Goal: Transaction & Acquisition: Purchase product/service

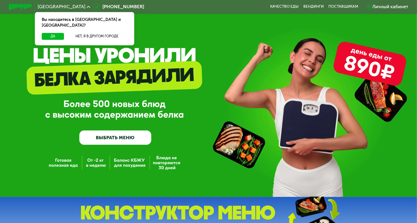
click at [108, 139] on link "ВЫБРАТЬ МЕНЮ" at bounding box center [115, 137] width 72 height 15
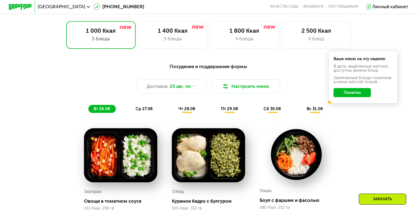
scroll to position [258, 0]
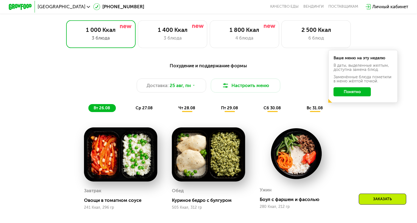
click at [364, 94] on button "Понятно" at bounding box center [351, 91] width 37 height 9
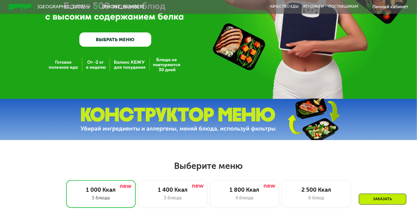
scroll to position [99, 0]
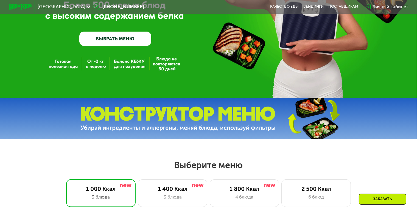
click at [384, 200] on div "Заказать" at bounding box center [382, 198] width 47 height 11
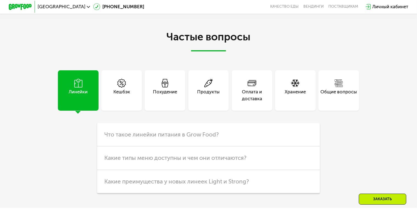
scroll to position [1377, 0]
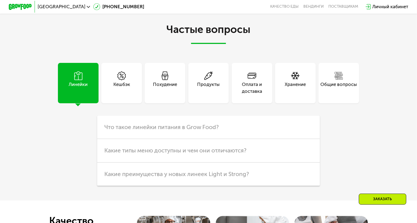
click at [339, 95] on div "Общие вопросы" at bounding box center [338, 88] width 36 height 14
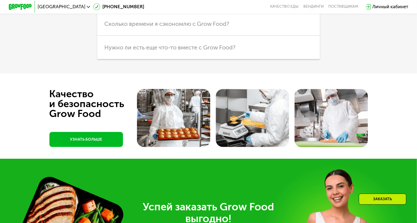
scroll to position [1553, 0]
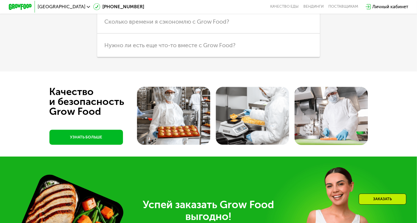
click at [97, 145] on link "УЗНАТЬ БОЛЬШЕ" at bounding box center [86, 136] width 74 height 15
click at [378, 7] on div "Личный кабинет" at bounding box center [390, 6] width 36 height 7
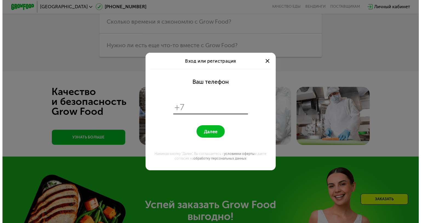
scroll to position [0, 0]
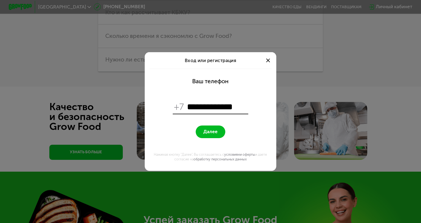
type input "**********"
click at [216, 131] on span "Далее" at bounding box center [211, 131] width 14 height 5
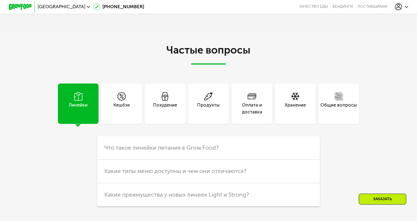
scroll to position [1383, 0]
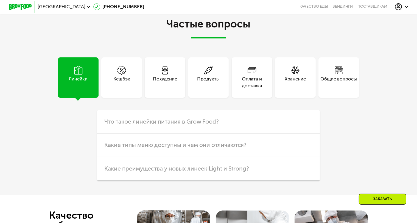
click at [343, 89] on div "Общие вопросы" at bounding box center [338, 82] width 36 height 14
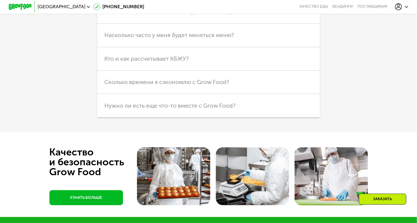
scroll to position [1496, 0]
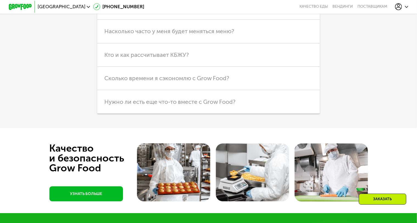
click at [94, 201] on link "УЗНАТЬ БОЛЬШЕ" at bounding box center [86, 193] width 74 height 15
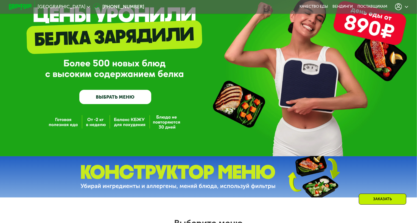
scroll to position [0, 0]
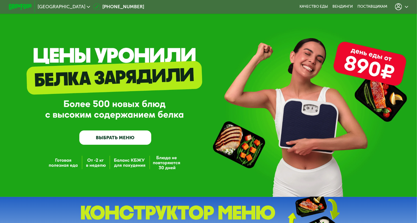
click at [408, 6] on icon at bounding box center [407, 7] width 4 height 4
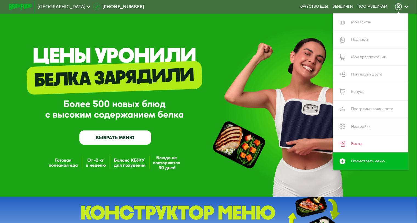
click at [357, 125] on link "Настройки" at bounding box center [370, 126] width 75 height 17
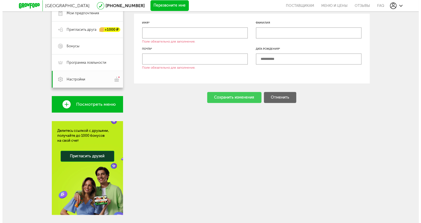
scroll to position [121, 0]
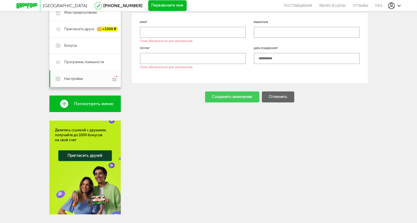
click at [168, 6] on button "Перезвоните мне" at bounding box center [167, 5] width 38 height 11
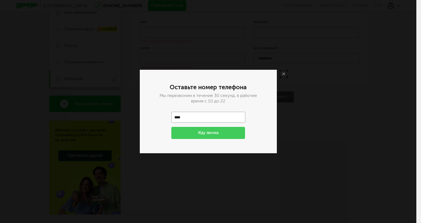
type input "**********"
click at [214, 130] on button "Жду звонка" at bounding box center [208, 133] width 74 height 12
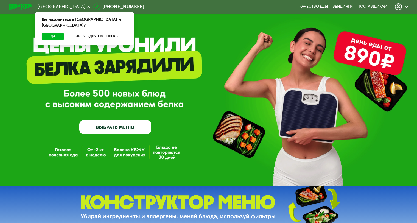
scroll to position [11, 0]
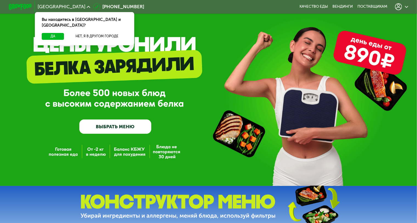
click at [61, 155] on div "GrowFood — доставка правильного питания ВЫБРАТЬ МЕНЮ" at bounding box center [208, 87] width 417 height 197
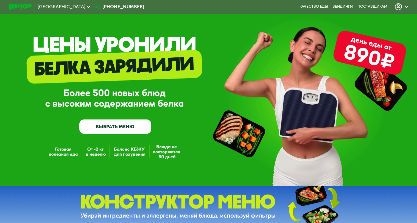
click at [109, 130] on link "ВЫБРАТЬ МЕНЮ" at bounding box center [115, 126] width 72 height 15
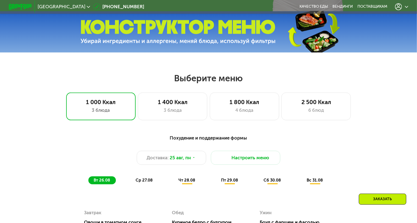
scroll to position [187, 0]
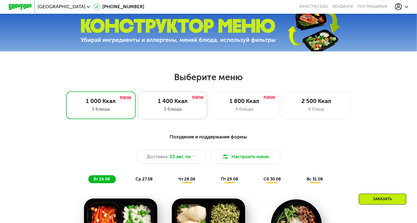
click at [170, 112] on div "3 блюда" at bounding box center [172, 109] width 57 height 7
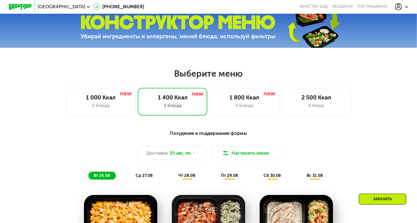
scroll to position [168, 0]
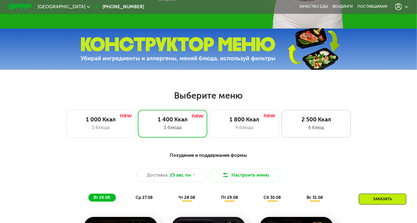
click at [326, 130] on div "6 блюд" at bounding box center [315, 127] width 57 height 7
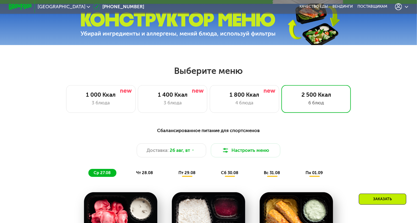
scroll to position [238, 0]
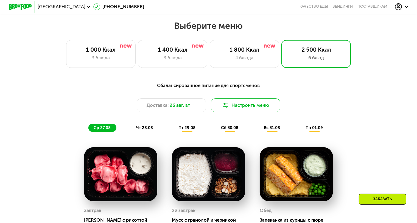
click at [245, 111] on button "Настроить меню" at bounding box center [245, 105] width 69 height 14
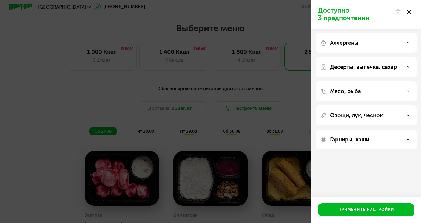
click at [408, 90] on icon at bounding box center [408, 91] width 3 height 3
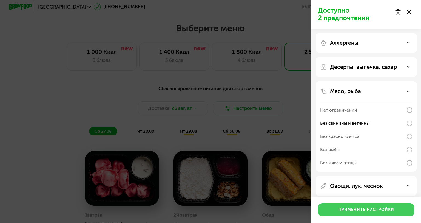
click at [383, 208] on div "Применить настройки" at bounding box center [367, 209] width 56 height 5
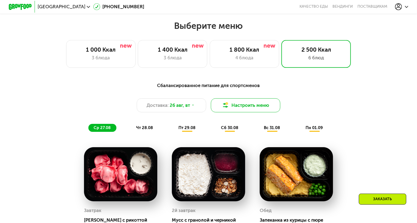
click at [266, 109] on button "Настроить меню" at bounding box center [245, 105] width 69 height 14
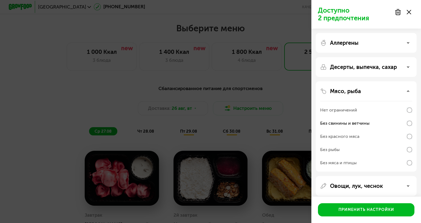
click at [408, 66] on icon at bounding box center [408, 67] width 3 height 3
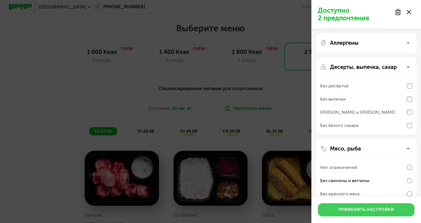
click at [360, 209] on div "Применить настройки" at bounding box center [367, 209] width 56 height 5
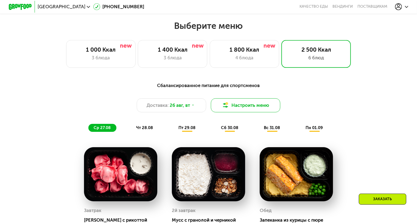
click at [266, 106] on button "Настроить меню" at bounding box center [245, 105] width 69 height 14
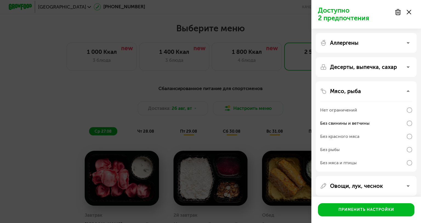
click at [293, 82] on div "Доступно 2 предпочтения Аллергены Десерты, выпечка, сахар Мясо, рыба Нет ограни…" at bounding box center [210, 111] width 421 height 223
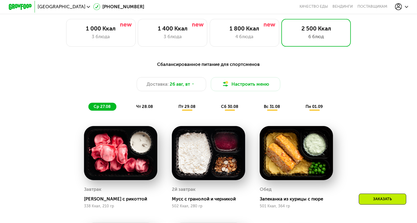
scroll to position [260, 0]
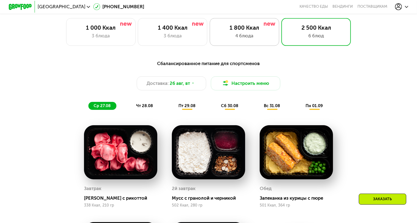
click at [231, 31] on div "1 800 Ккал" at bounding box center [244, 27] width 57 height 7
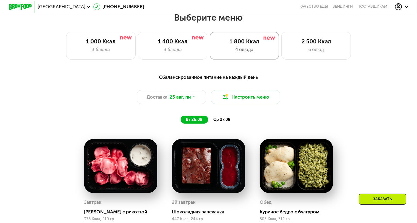
scroll to position [216, 0]
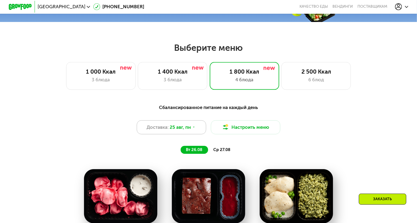
click at [195, 129] on icon at bounding box center [194, 127] width 4 height 4
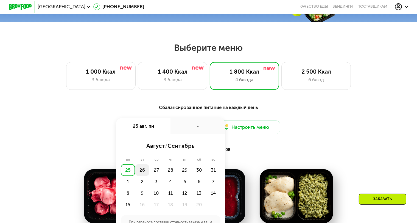
click at [149, 173] on div "26" at bounding box center [156, 170] width 14 height 12
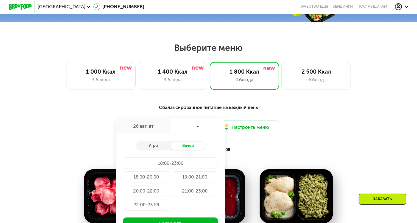
click at [350, 96] on div "Выберите меню 1 000 Ккал 3 блюда 1 400 Ккал 3 блюда 1 800 Ккал 4 блюда 2 500 Кк…" at bounding box center [208, 214] width 417 height 344
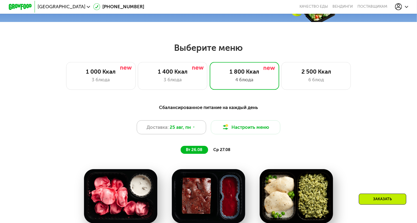
click at [194, 129] on icon at bounding box center [194, 127] width 4 height 4
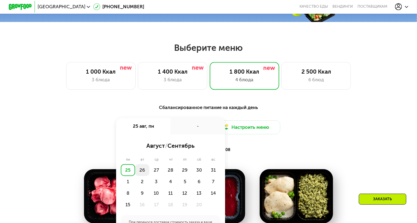
click at [149, 173] on div "26" at bounding box center [156, 170] width 14 height 12
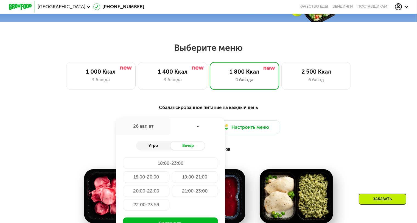
click at [150, 150] on div "Утро" at bounding box center [153, 146] width 35 height 8
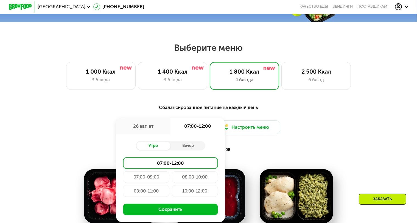
click at [185, 193] on div "10:00-12:00" at bounding box center [195, 191] width 46 height 12
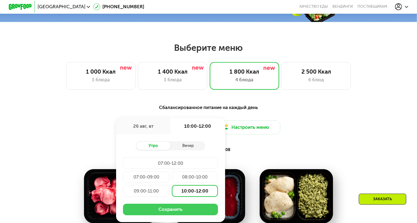
click at [171, 213] on button "Сохранить" at bounding box center [170, 210] width 95 height 12
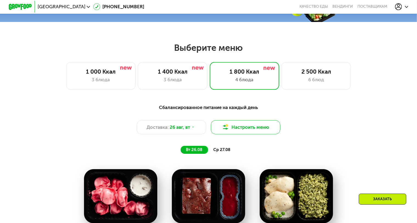
click at [255, 131] on button "Настроить меню" at bounding box center [245, 127] width 69 height 14
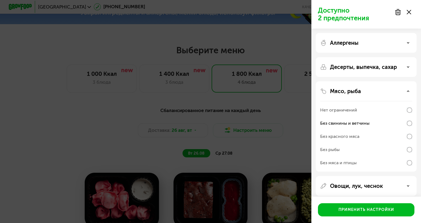
click at [282, 111] on div "Доступно 2 предпочтения Аллергены Десерты, выпечка, сахар Мясо, рыба Нет ограни…" at bounding box center [210, 111] width 421 height 223
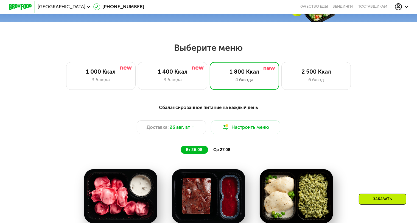
click at [225, 151] on span "ср 27.08" at bounding box center [221, 149] width 17 height 5
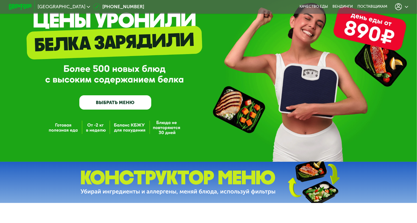
scroll to position [0, 0]
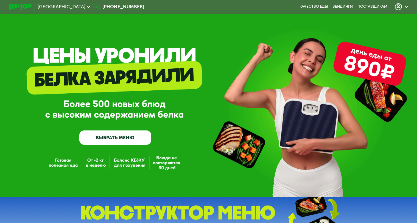
click at [113, 134] on link "ВЫБРАТЬ МЕНЮ" at bounding box center [115, 137] width 72 height 15
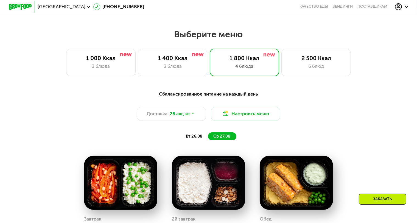
scroll to position [247, 0]
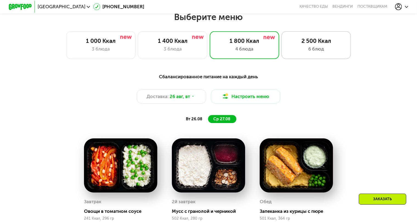
click at [326, 52] on div "6 блюд" at bounding box center [315, 49] width 57 height 7
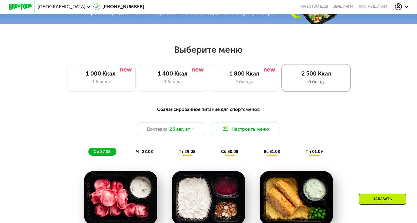
scroll to position [214, 0]
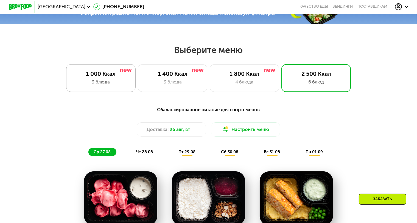
click at [84, 83] on div "3 блюда" at bounding box center [100, 81] width 57 height 7
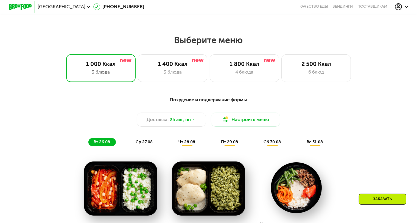
scroll to position [225, 0]
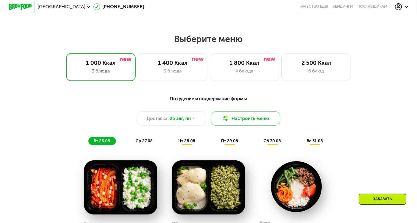
click at [240, 123] on button "Настроить меню" at bounding box center [245, 118] width 69 height 14
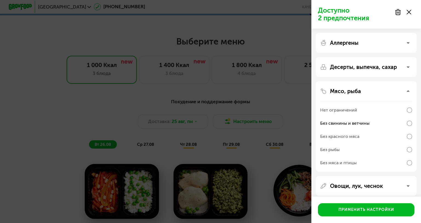
click at [360, 43] on div "Аллергены" at bounding box center [366, 43] width 92 height 7
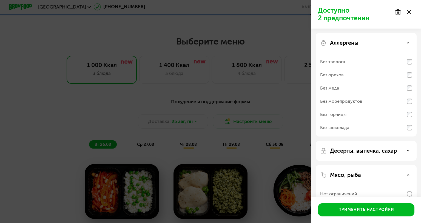
click at [409, 150] on use at bounding box center [409, 150] width 2 height 1
click at [286, 98] on div "Доступно 2 предпочтения Аллергены Без творога Без орехов Без меда Без морепроду…" at bounding box center [210, 111] width 421 height 223
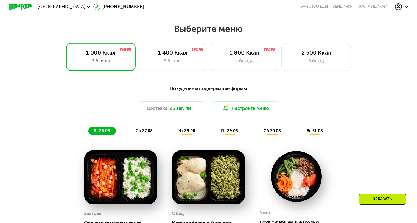
scroll to position [236, 0]
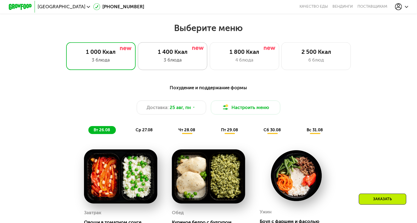
click at [181, 63] on div "3 блюда" at bounding box center [172, 60] width 57 height 7
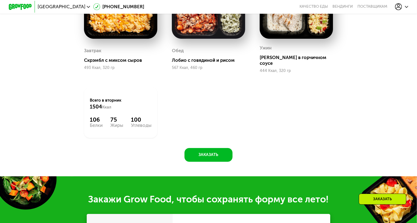
scroll to position [418, 0]
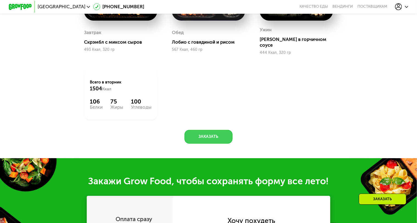
click at [216, 135] on button "Заказать" at bounding box center [208, 137] width 48 height 14
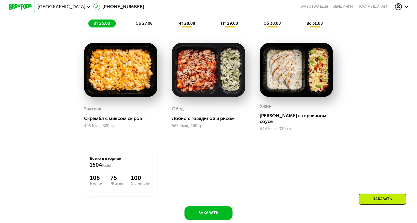
scroll to position [320, 0]
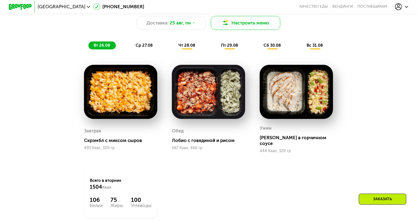
click at [257, 25] on button "Настроить меню" at bounding box center [245, 23] width 69 height 14
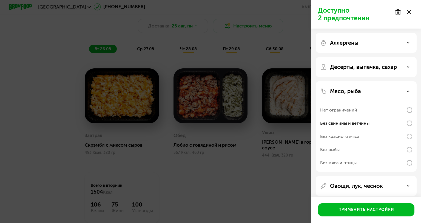
click at [411, 13] on icon at bounding box center [409, 12] width 4 height 4
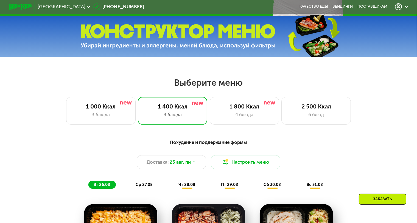
scroll to position [192, 0]
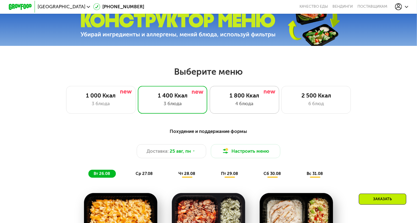
click at [281, 101] on div "1 800 Ккал 4 блюда" at bounding box center [315, 100] width 69 height 28
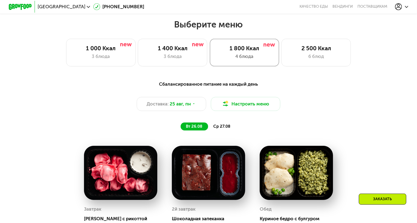
scroll to position [258, 0]
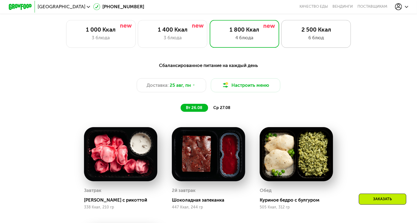
click at [315, 41] on div "6 блюд" at bounding box center [315, 37] width 57 height 7
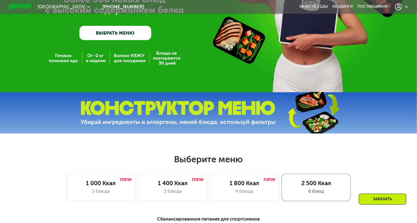
scroll to position [104, 0]
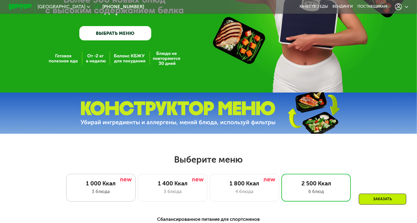
click at [91, 192] on div "3 блюда" at bounding box center [100, 191] width 57 height 7
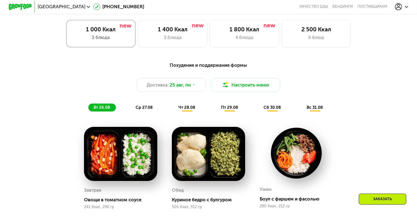
scroll to position [258, 0]
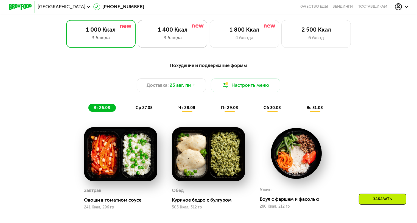
click at [175, 41] on div "3 блюда" at bounding box center [172, 37] width 57 height 7
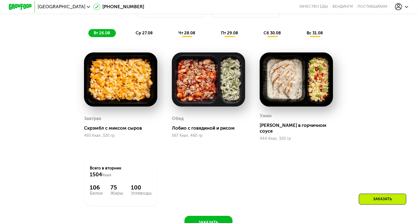
scroll to position [335, 0]
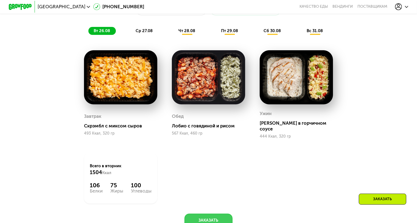
click at [203, 217] on button "Заказать" at bounding box center [208, 220] width 48 height 14
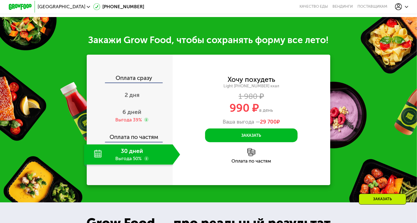
scroll to position [576, 0]
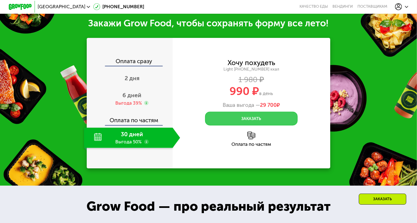
click at [252, 118] on button "Заказать" at bounding box center [251, 119] width 93 height 14
click at [250, 120] on button "Заказать" at bounding box center [251, 119] width 93 height 14
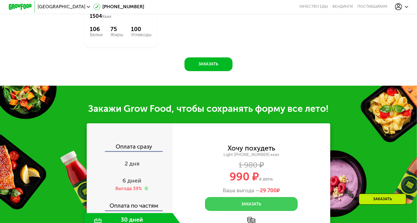
scroll to position [488, 0]
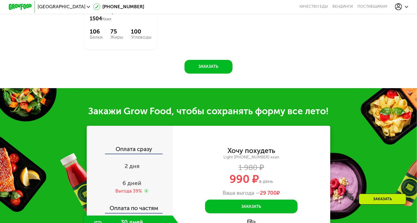
click at [375, 200] on div "Заказать" at bounding box center [382, 198] width 47 height 11
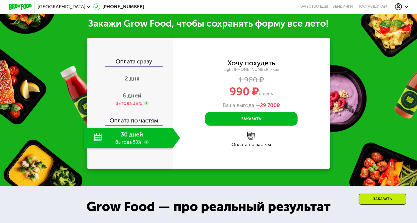
scroll to position [576, 0]
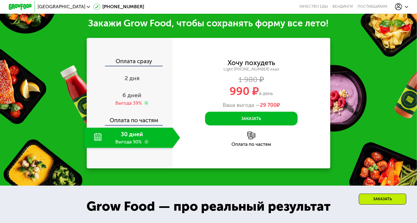
click at [375, 200] on div "Заказать" at bounding box center [382, 198] width 47 height 11
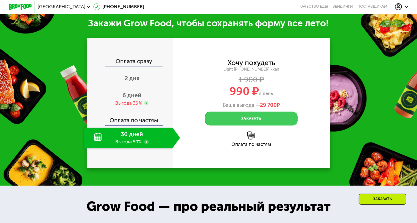
click at [253, 121] on button "Заказать" at bounding box center [251, 119] width 93 height 14
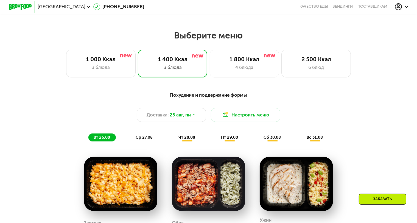
scroll to position [229, 0]
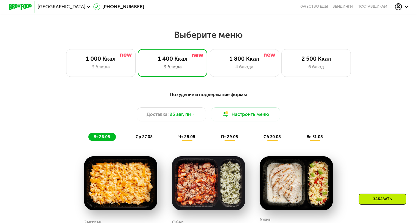
click at [385, 199] on div "Заказать" at bounding box center [382, 198] width 47 height 11
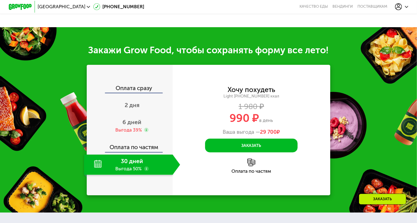
scroll to position [576, 0]
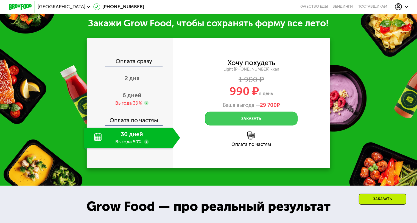
click at [244, 119] on button "Заказать" at bounding box center [251, 119] width 93 height 14
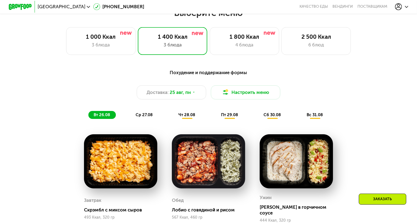
scroll to position [262, 0]
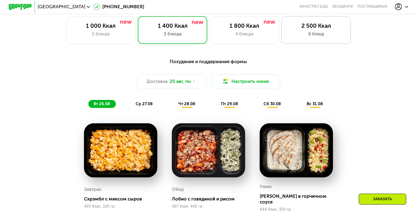
click at [325, 42] on div "2 500 Ккал 6 блюд" at bounding box center [315, 30] width 69 height 28
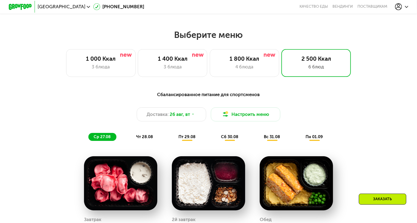
scroll to position [214, 0]
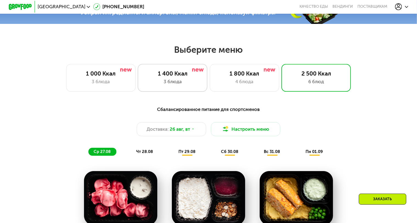
click at [182, 82] on div "3 блюда" at bounding box center [172, 81] width 57 height 7
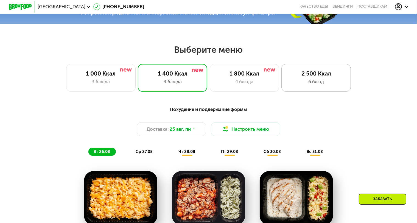
click at [305, 77] on div "2 500 Ккал" at bounding box center [315, 73] width 57 height 7
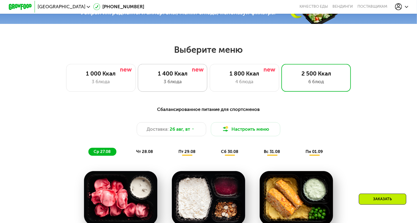
click at [178, 82] on div "3 блюда" at bounding box center [172, 81] width 57 height 7
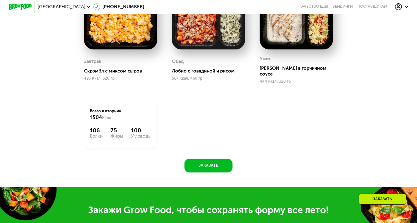
scroll to position [390, 0]
click at [207, 167] on button "Заказать" at bounding box center [208, 166] width 48 height 14
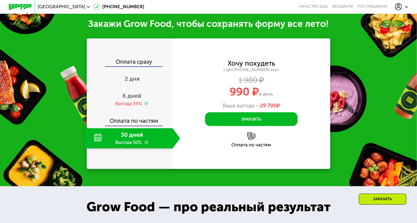
scroll to position [576, 0]
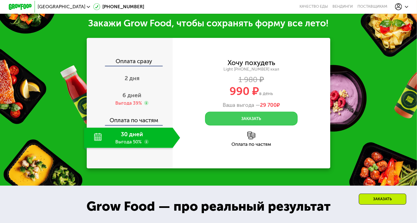
click at [251, 119] on button "Заказать" at bounding box center [251, 119] width 93 height 14
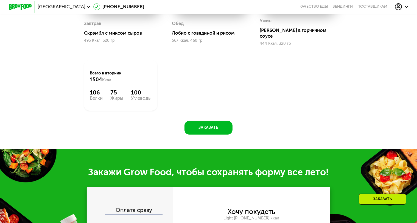
scroll to position [526, 0]
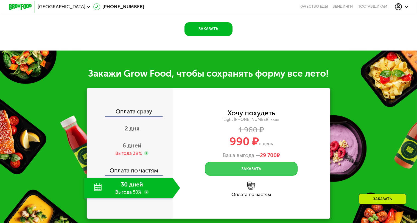
click at [253, 169] on button "Заказать" at bounding box center [251, 169] width 93 height 14
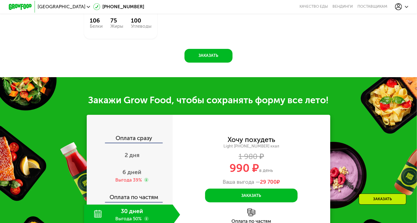
scroll to position [0, 0]
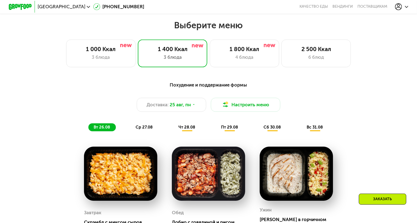
scroll to position [241, 0]
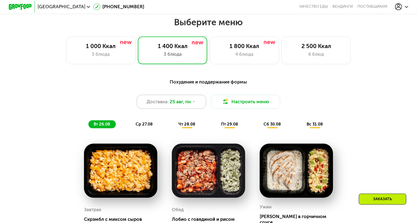
click at [193, 103] on icon at bounding box center [194, 102] width 4 height 4
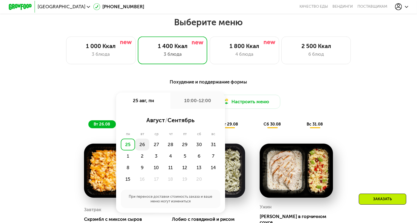
click at [149, 149] on div "26" at bounding box center [156, 145] width 14 height 12
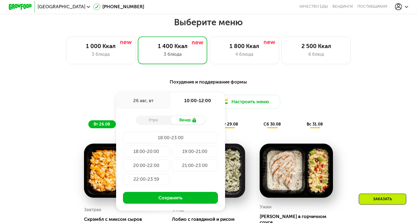
click at [146, 124] on div "Утро" at bounding box center [153, 120] width 35 height 8
click at [153, 120] on div "Утро" at bounding box center [153, 120] width 35 height 8
click at [153, 124] on div "Утро" at bounding box center [153, 120] width 35 height 8
click at [152, 123] on div "Утро" at bounding box center [153, 120] width 35 height 8
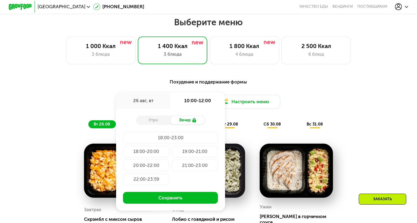
click at [152, 123] on div "Утро" at bounding box center [153, 120] width 35 height 8
click at [336, 97] on div "Похудение и поддержание формы Доставка: 26 авг, вт 26 авг, вт 10:00-12:00 Утро …" at bounding box center [208, 103] width 343 height 50
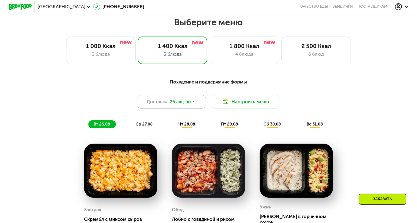
click at [195, 103] on icon at bounding box center [194, 102] width 4 height 4
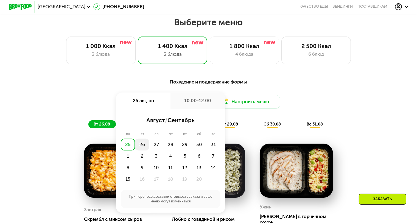
click at [149, 147] on div "26" at bounding box center [156, 145] width 14 height 12
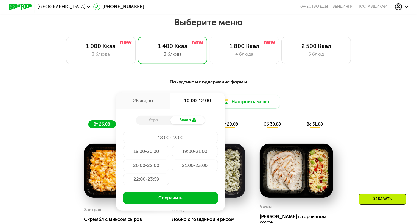
click at [172, 154] on div "18:00-20:00" at bounding box center [195, 152] width 46 height 12
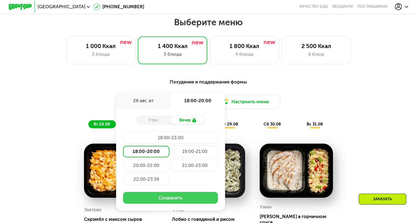
click at [164, 201] on button "Сохранить" at bounding box center [170, 198] width 95 height 12
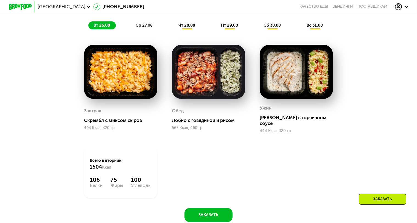
scroll to position [369, 0]
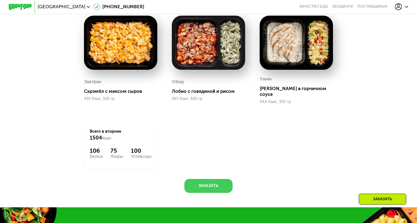
click at [216, 185] on button "Заказать" at bounding box center [208, 186] width 48 height 14
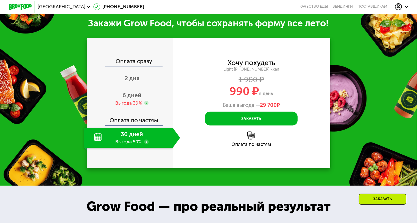
scroll to position [576, 0]
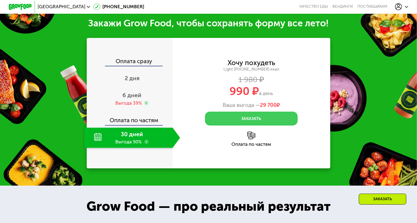
click at [249, 119] on button "Заказать" at bounding box center [251, 119] width 93 height 14
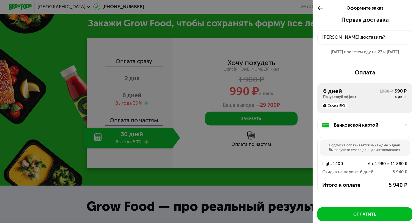
click at [199, 76] on div at bounding box center [208, 111] width 417 height 223
click at [281, 44] on div at bounding box center [208, 111] width 417 height 223
click at [320, 7] on icon at bounding box center [320, 8] width 7 height 7
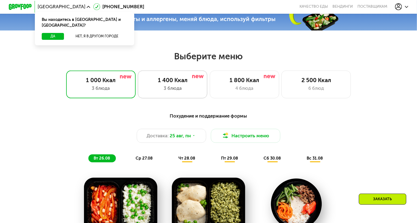
scroll to position [208, 0]
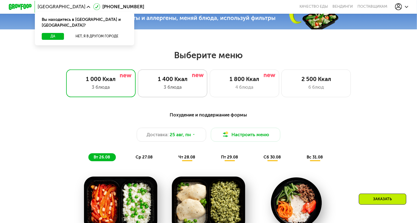
click at [165, 90] on div "3 блюда" at bounding box center [172, 87] width 57 height 7
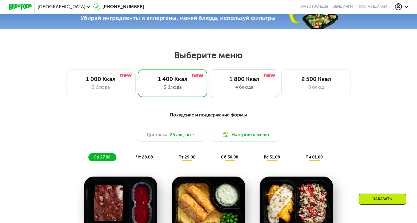
click at [236, 86] on div "4 блюда" at bounding box center [244, 87] width 57 height 7
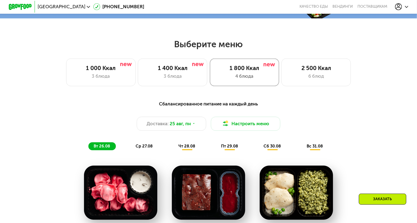
scroll to position [230, 0]
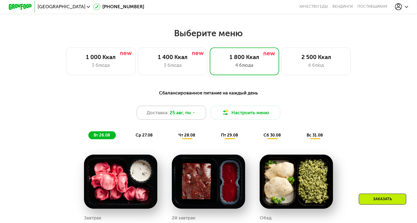
click at [195, 114] on icon at bounding box center [194, 113] width 4 height 4
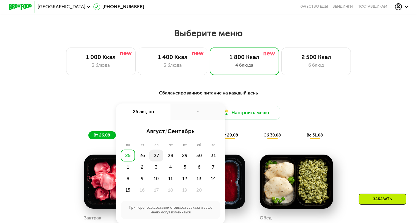
click at [163, 158] on div "27" at bounding box center [170, 156] width 14 height 12
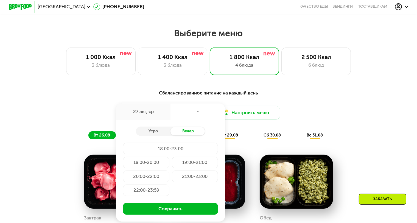
click at [169, 157] on div "18:00-23:00" at bounding box center [146, 163] width 46 height 12
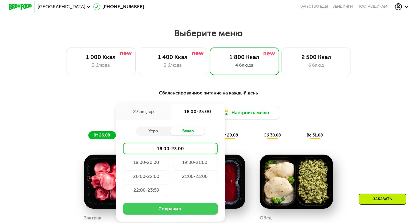
click at [166, 214] on button "Сохранить" at bounding box center [170, 209] width 95 height 12
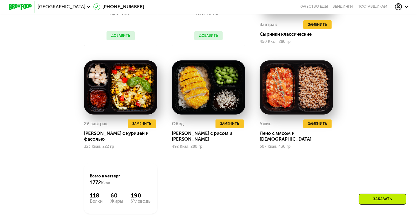
scroll to position [428, 0]
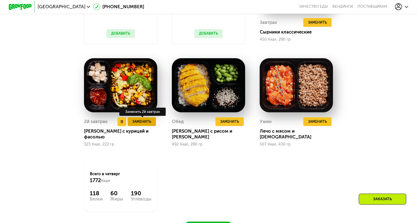
click at [139, 124] on span "Заменить" at bounding box center [141, 122] width 19 height 6
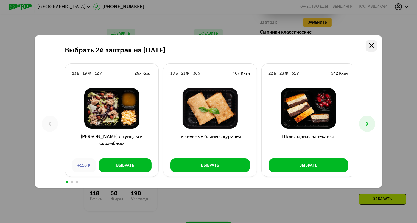
click at [372, 44] on use at bounding box center [371, 45] width 5 height 5
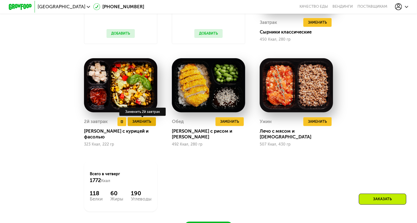
click at [142, 124] on span "Заменить" at bounding box center [141, 122] width 19 height 6
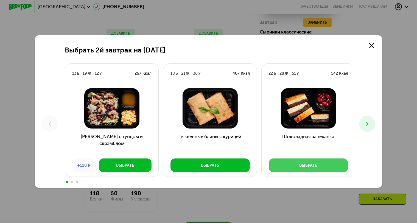
click at [302, 165] on div "Выбрать" at bounding box center [308, 165] width 18 height 6
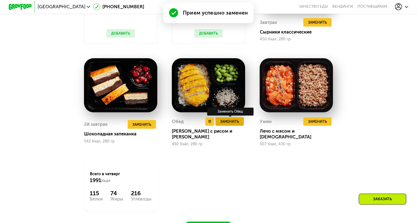
click at [232, 124] on span "Заменить" at bounding box center [229, 122] width 19 height 6
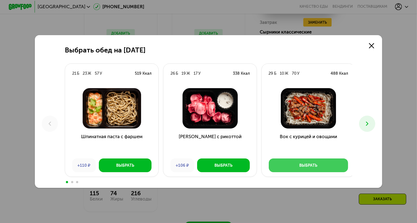
click at [318, 165] on button "Выбрать" at bounding box center [308, 165] width 79 height 14
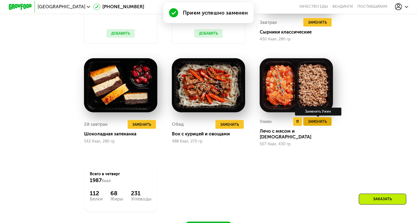
click at [319, 124] on span "Заменить" at bounding box center [317, 122] width 19 height 6
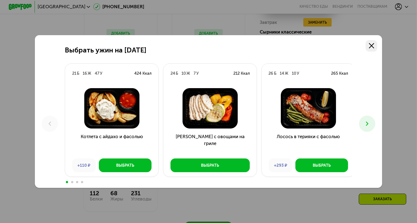
click at [372, 44] on use at bounding box center [371, 45] width 5 height 5
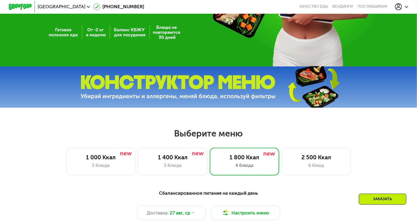
scroll to position [0, 0]
